Goal: Task Accomplishment & Management: Complete application form

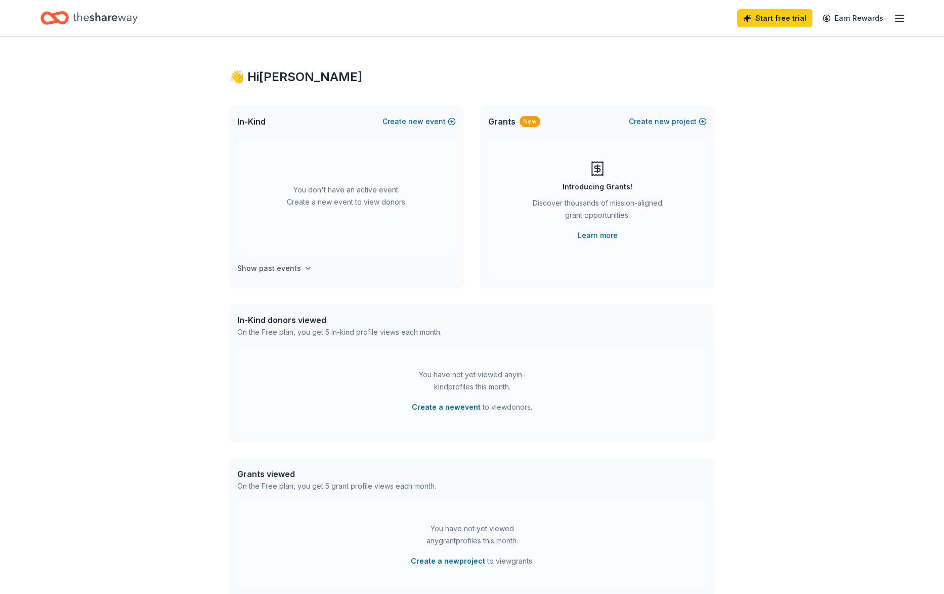
click at [285, 264] on h4 "Show past events" at bounding box center [269, 268] width 64 height 12
click at [216, 274] on div "👋 Hi [PERSON_NAME] In-Kind Create new event You don't have an active event. Cre…" at bounding box center [472, 331] width 518 height 591
click at [431, 119] on button "Create new event" at bounding box center [419, 121] width 73 height 12
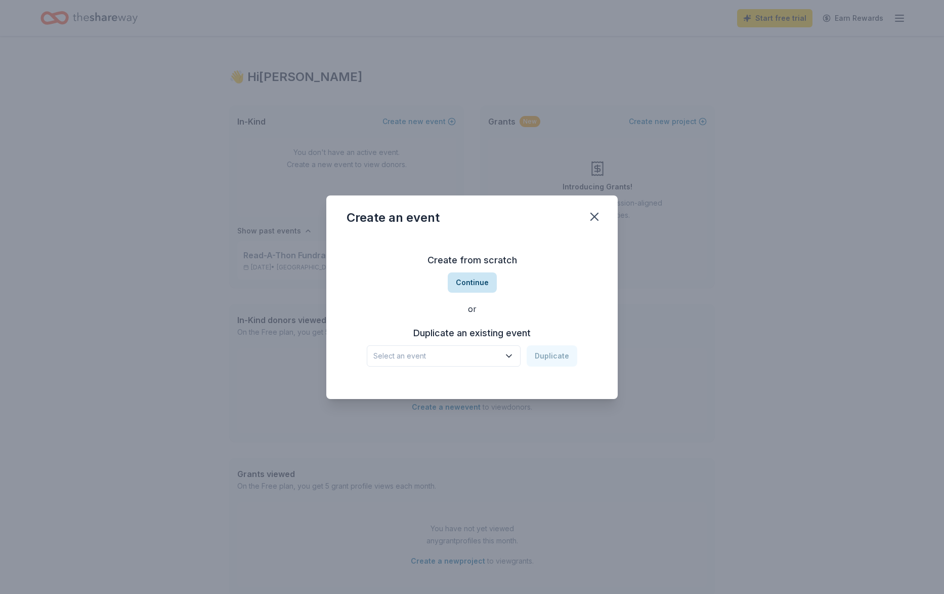
click at [484, 285] on button "Continue" at bounding box center [472, 282] width 49 height 20
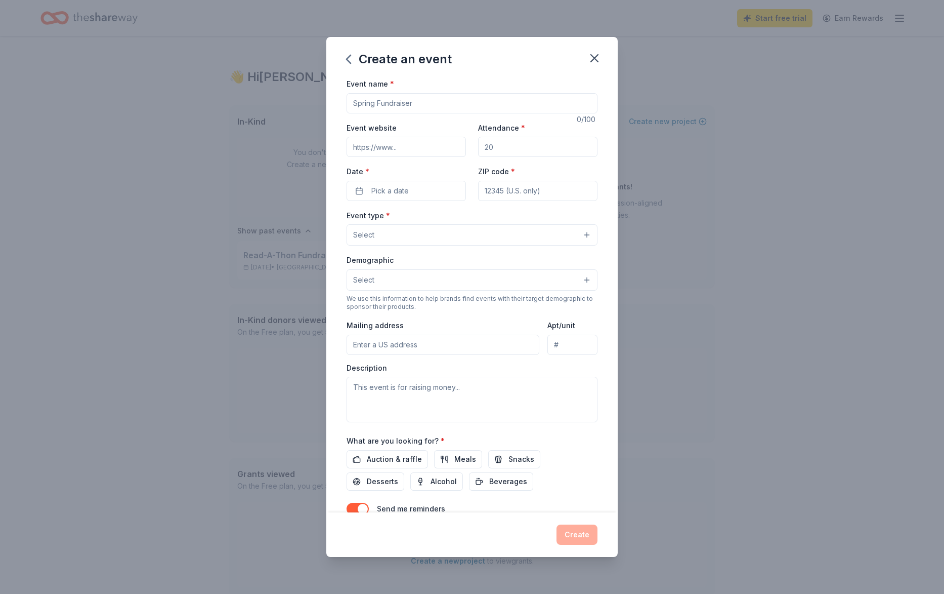
click at [430, 106] on input "Event name *" at bounding box center [472, 103] width 251 height 20
type input "Family Night"
click at [531, 148] on input "Attendance *" at bounding box center [537, 147] width 119 height 20
type input "400"
click at [399, 188] on span "Pick a date" at bounding box center [390, 191] width 37 height 12
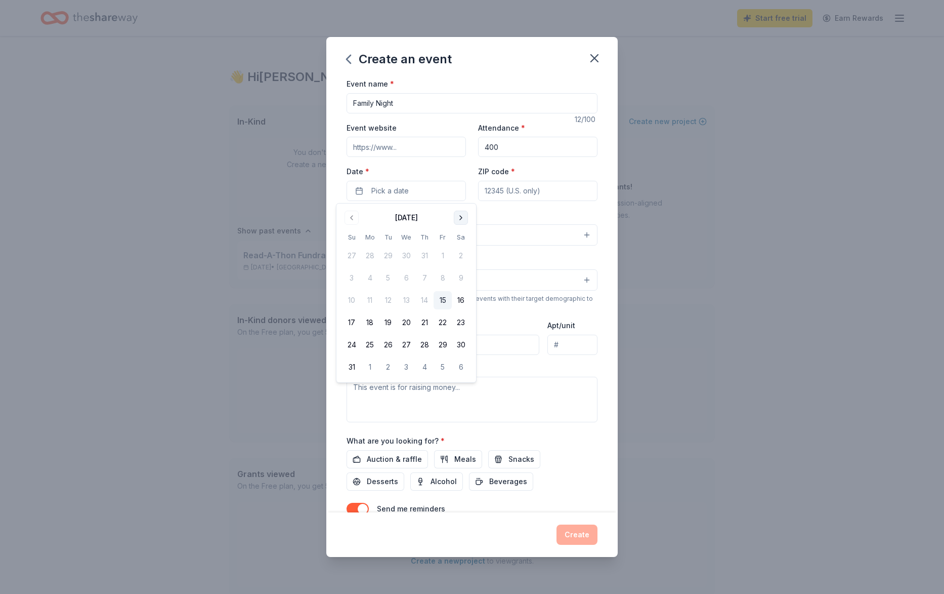
click at [460, 219] on button "Go to next month" at bounding box center [461, 218] width 14 height 14
click at [404, 325] on button "22" at bounding box center [406, 322] width 18 height 18
click at [545, 191] on input "ZIP code *" at bounding box center [537, 191] width 119 height 20
type input "64804"
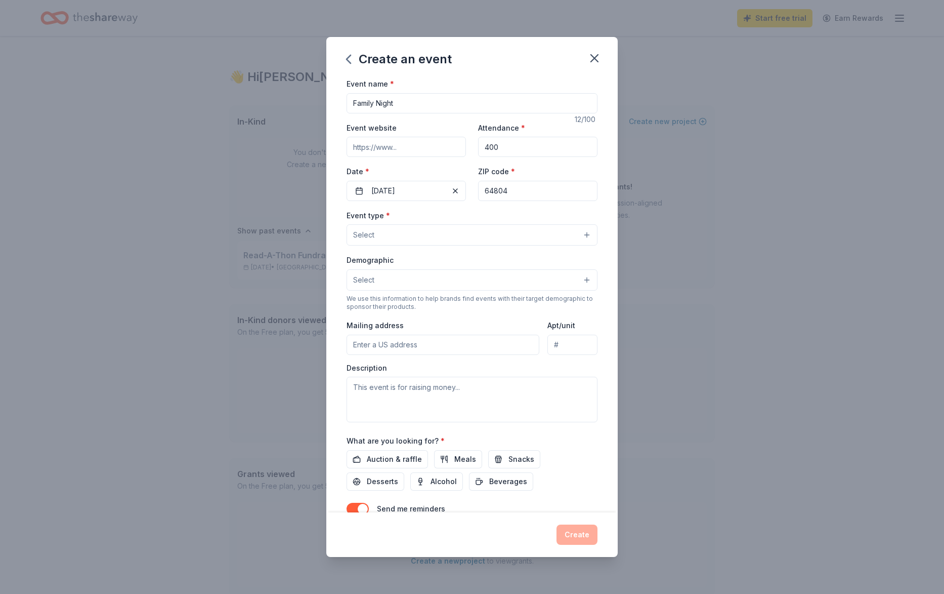
click at [418, 240] on button "Select" at bounding box center [472, 234] width 251 height 21
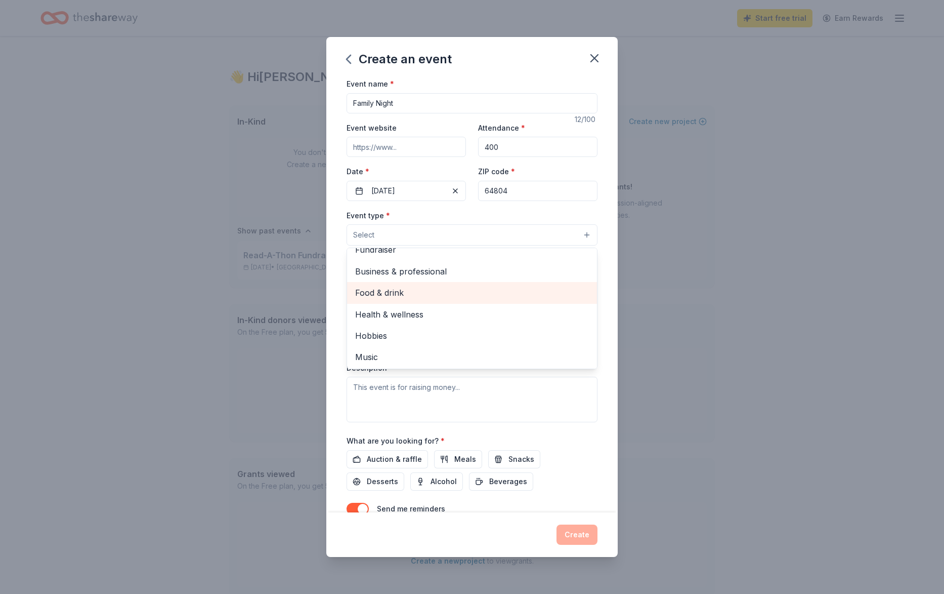
scroll to position [0, 0]
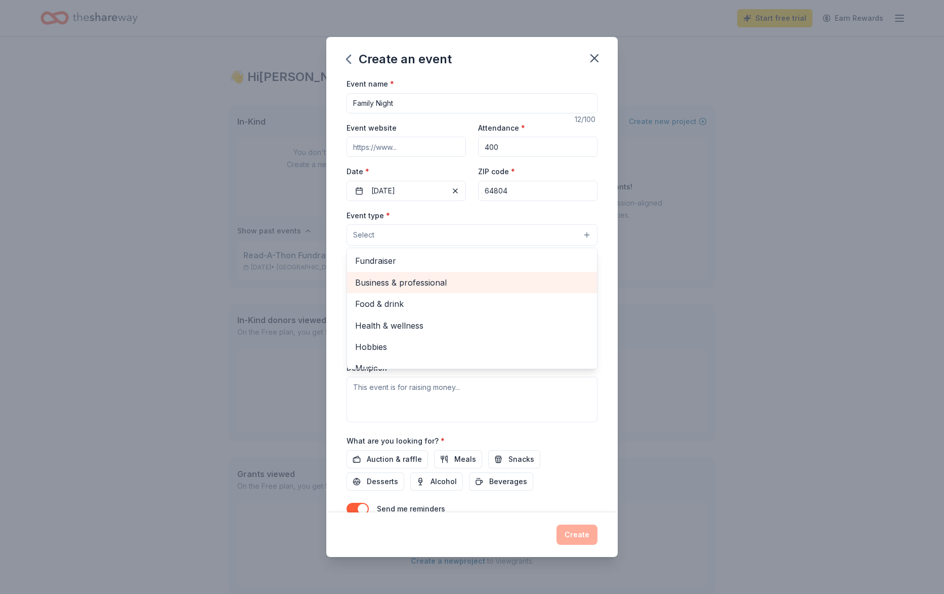
click at [498, 281] on span "Business & professional" at bounding box center [472, 282] width 234 height 13
click at [526, 289] on span "Food & drink" at bounding box center [472, 283] width 234 height 13
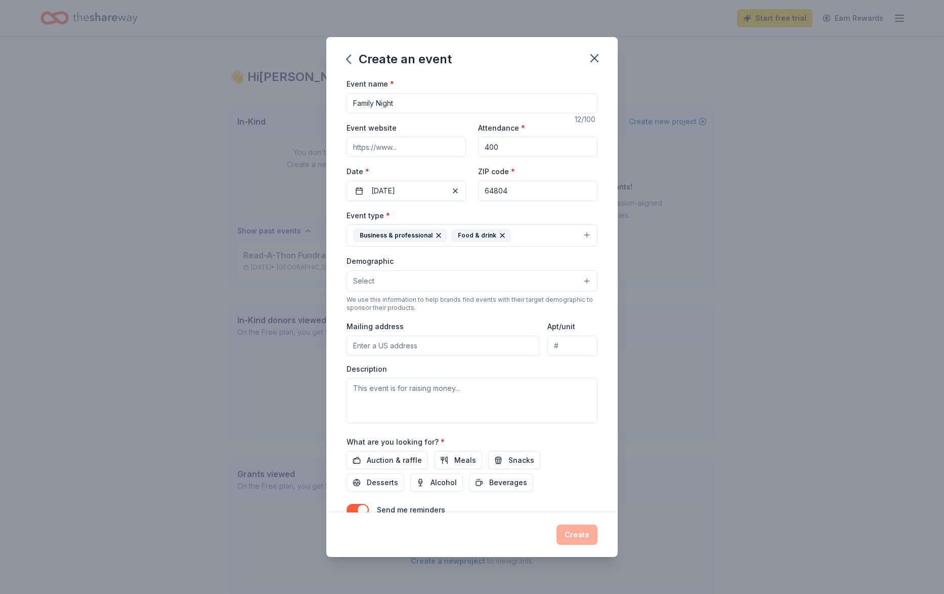
click at [437, 235] on icon "button" at bounding box center [439, 235] width 4 height 4
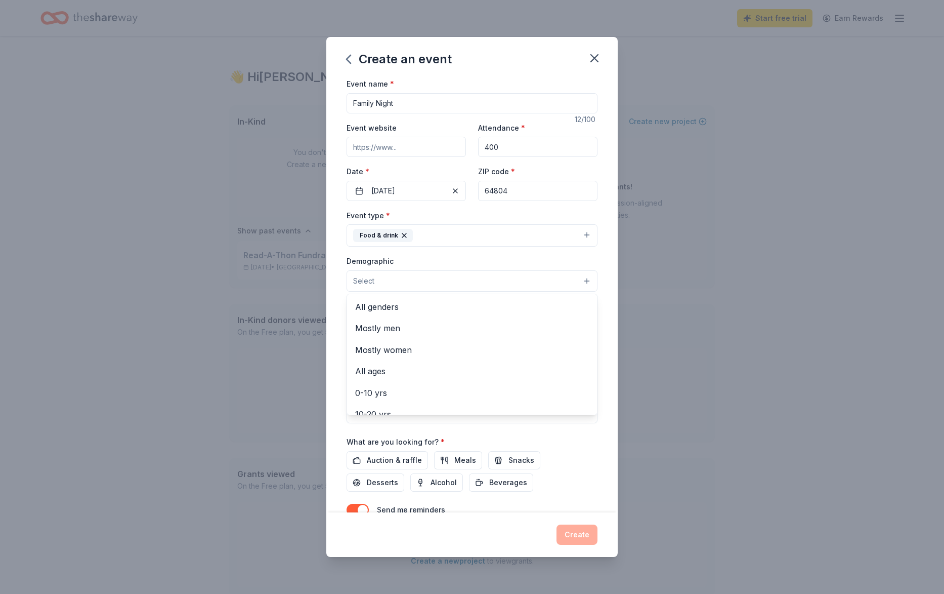
click at [431, 284] on button "Select" at bounding box center [472, 280] width 251 height 21
click at [395, 305] on span "All genders" at bounding box center [472, 306] width 234 height 13
click at [606, 296] on div "Event name * Family Night 12 /100 Event website Attendance * 400 Date * [DATE] …" at bounding box center [472, 294] width 292 height 435
click at [476, 355] on input "Mailing address" at bounding box center [443, 347] width 193 height 20
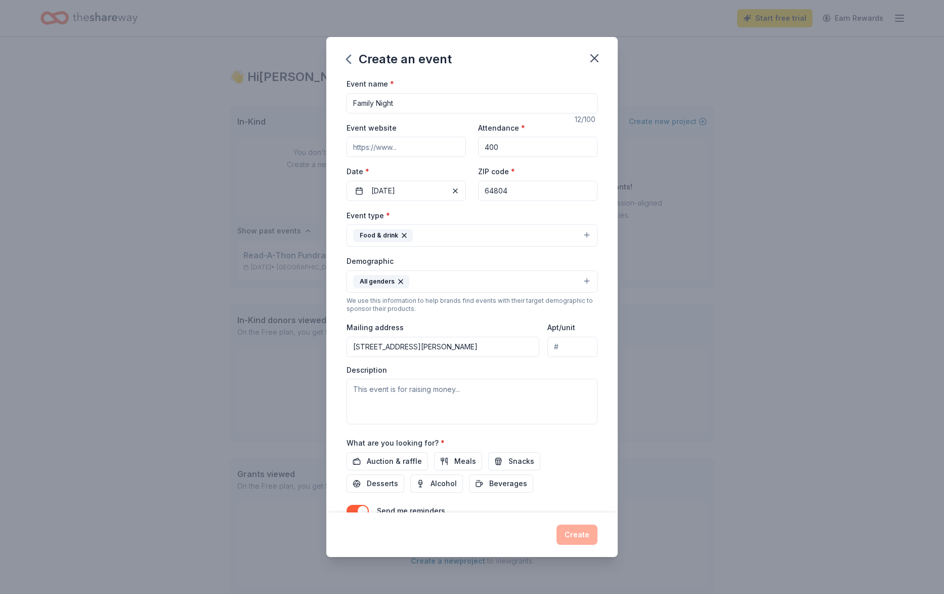
type input "[STREET_ADDRESS][PERSON_NAME]"
click at [399, 397] on textarea at bounding box center [472, 402] width 251 height 46
click at [510, 461] on span "Snacks" at bounding box center [522, 461] width 26 height 12
click at [404, 474] on button "Desserts" at bounding box center [376, 483] width 58 height 18
click at [489, 486] on span "Beverages" at bounding box center [508, 483] width 38 height 12
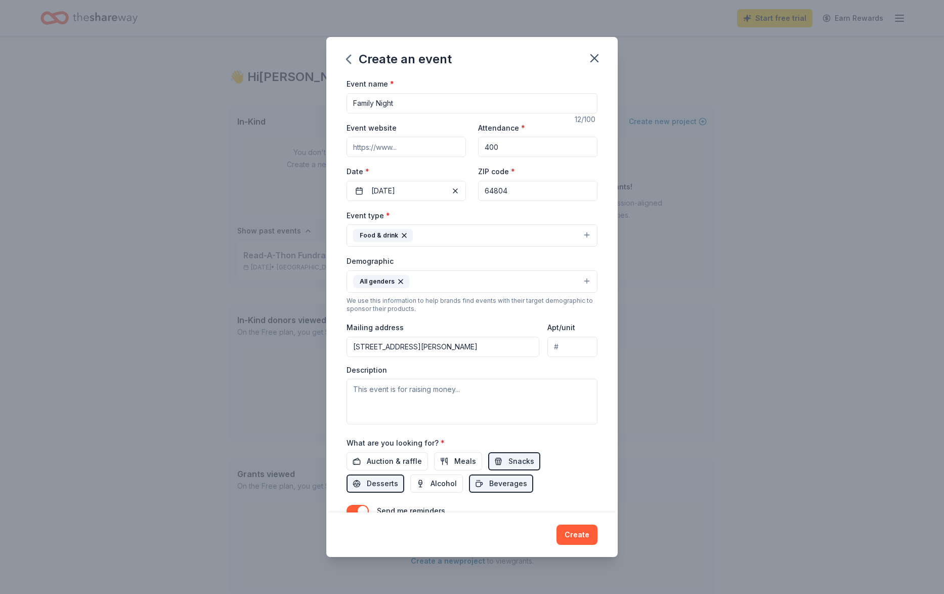
scroll to position [51, 0]
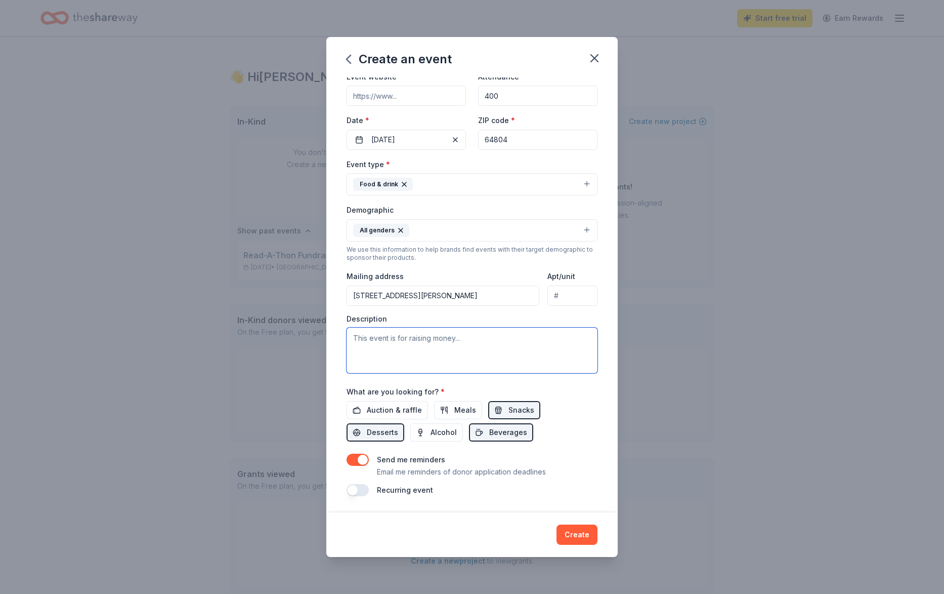
click at [438, 346] on textarea at bounding box center [472, 350] width 251 height 46
type textarea "This event is for families to spend time together at school. They will come han…"
click at [585, 533] on button "Create" at bounding box center [577, 534] width 41 height 20
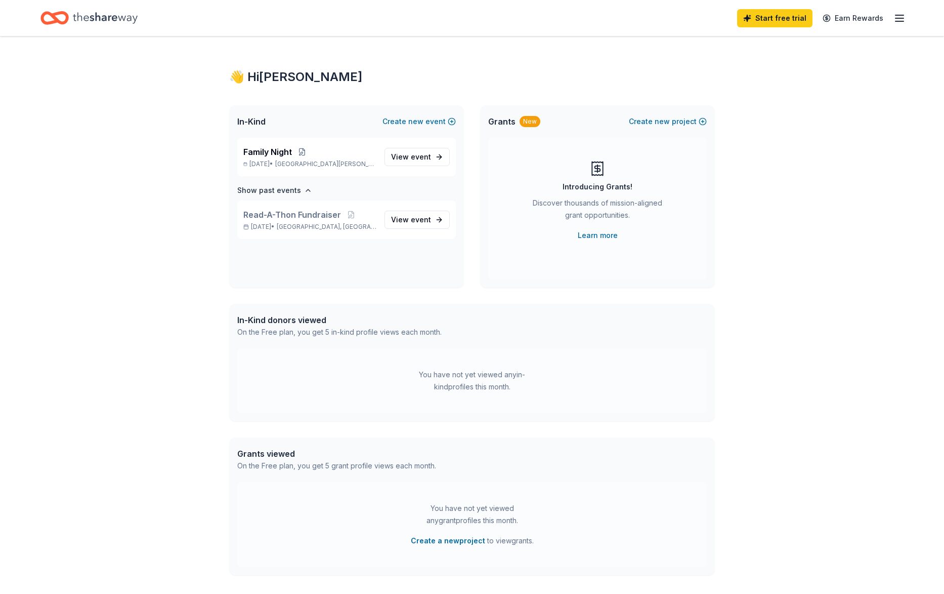
scroll to position [0, 0]
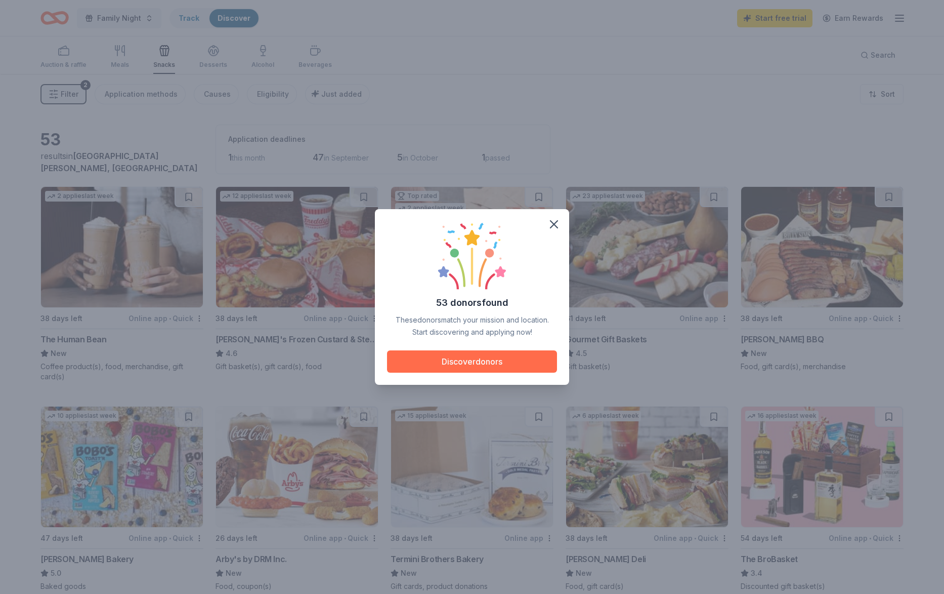
click at [469, 363] on button "Discover donors" at bounding box center [472, 361] width 170 height 22
